Goal: Navigation & Orientation: Find specific page/section

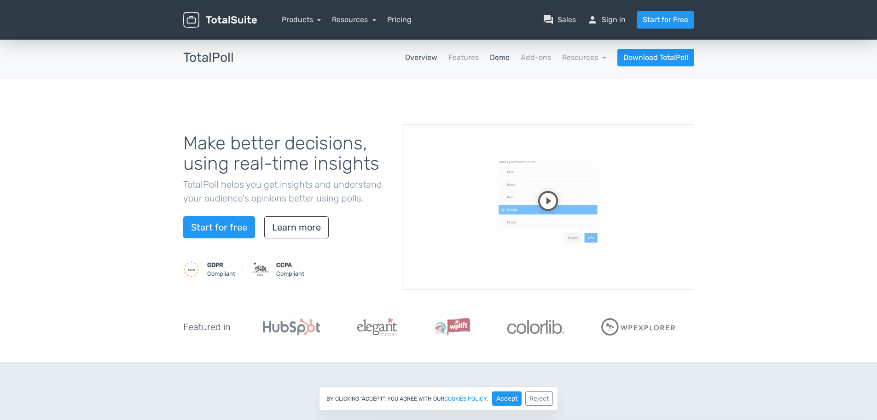
click at [498, 58] on link "Demo" at bounding box center [500, 57] width 20 height 11
click at [502, 56] on link "Demo" at bounding box center [500, 57] width 20 height 11
